Goal: Task Accomplishment & Management: Complete application form

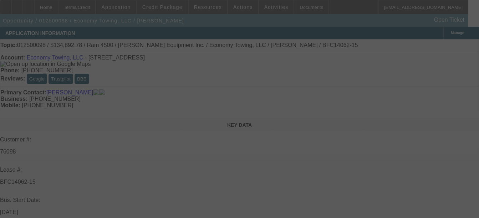
select select "0"
select select "0.1"
select select "0"
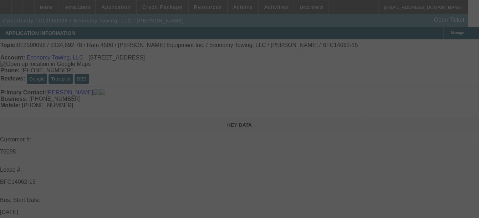
select select "0.1"
select select "0"
select select "0.1"
select select "0"
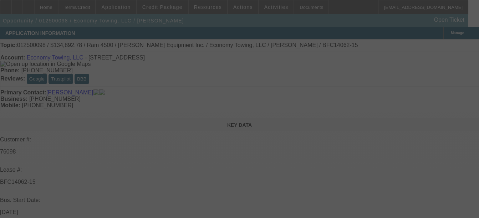
select select "0"
select select "0.1"
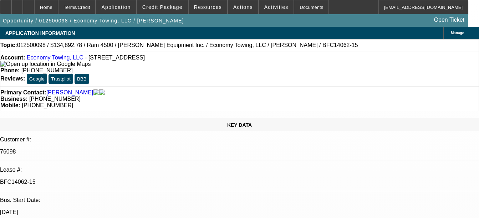
select select "1"
select select "2"
select select "4"
select select "1"
select select "2"
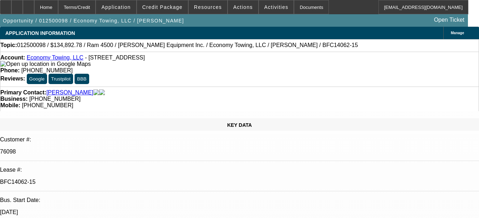
select select "4"
select select "1"
select select "2"
select select "4"
select select "1"
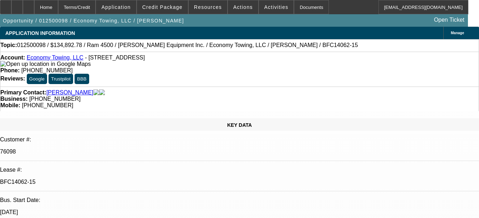
select select "2"
select select "4"
click at [297, 6] on div "Documents" at bounding box center [311, 7] width 35 height 14
